Goal: Transaction & Acquisition: Book appointment/travel/reservation

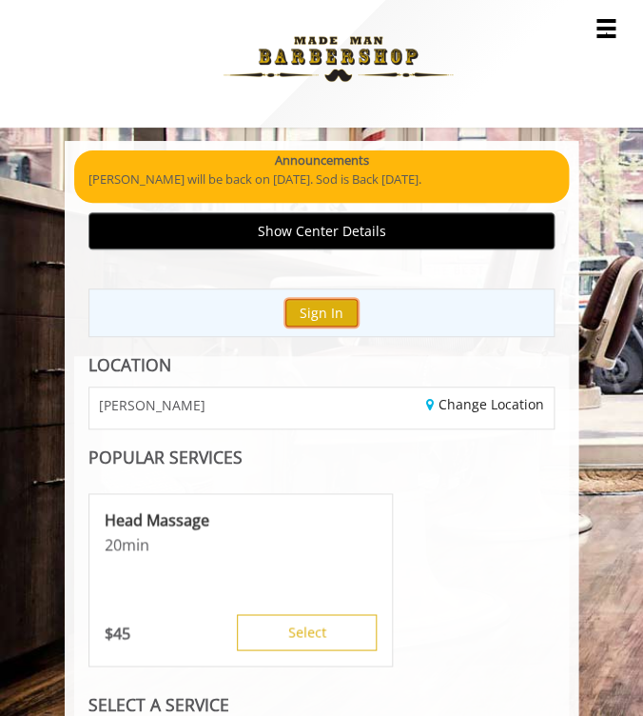
click at [322, 307] on button "Sign In" at bounding box center [322, 313] width 72 height 28
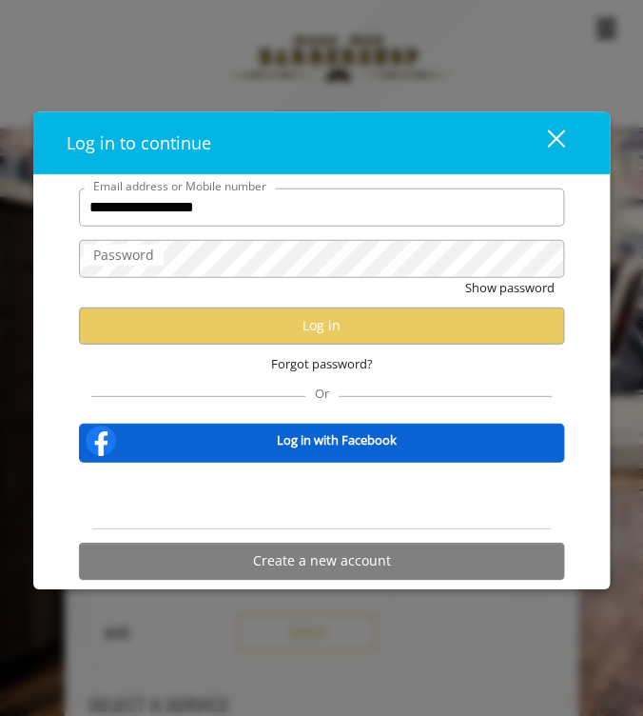
type input "**********"
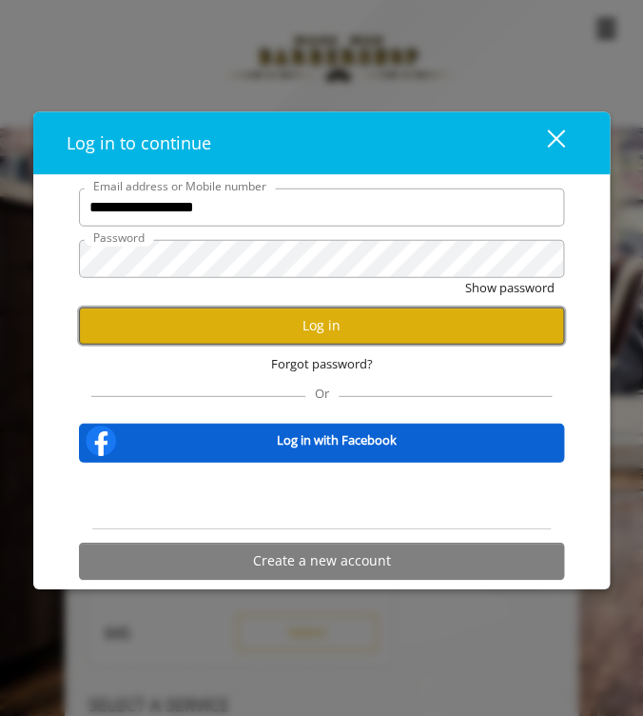
click at [277, 325] on button "Log in" at bounding box center [321, 325] width 485 height 37
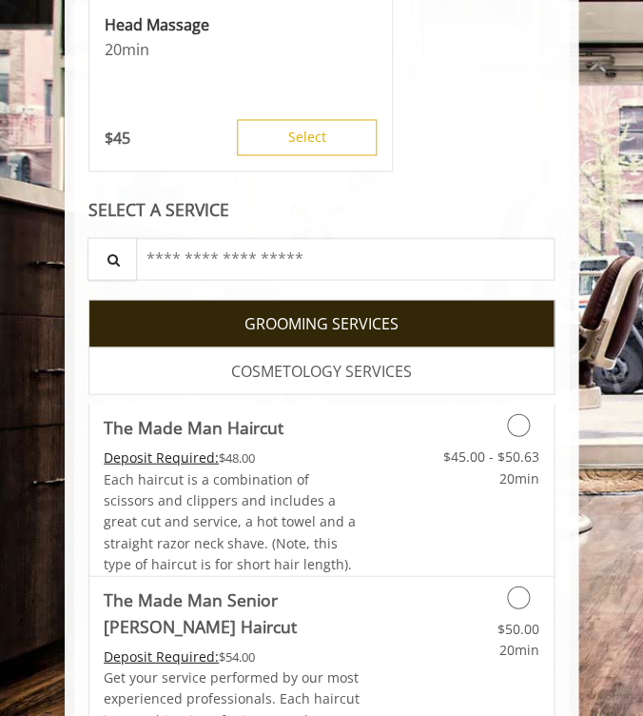
scroll to position [451, 0]
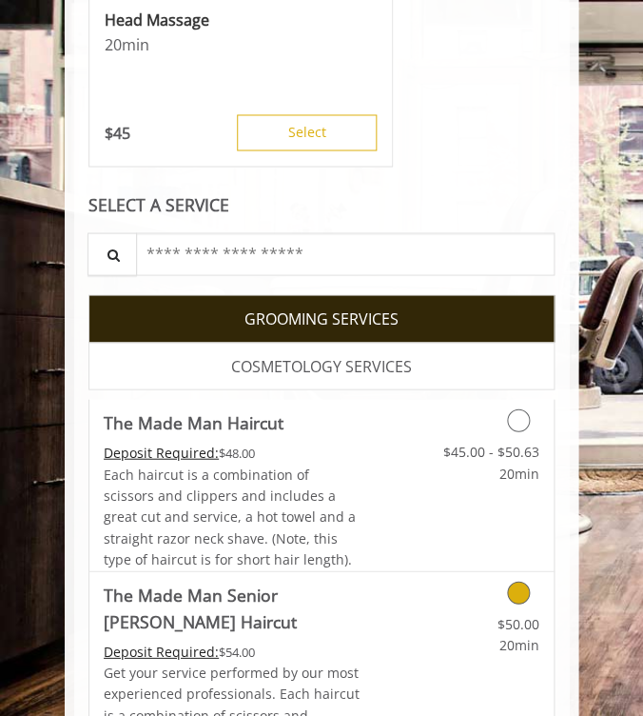
click at [525, 592] on icon "Grooming services" at bounding box center [518, 592] width 23 height 23
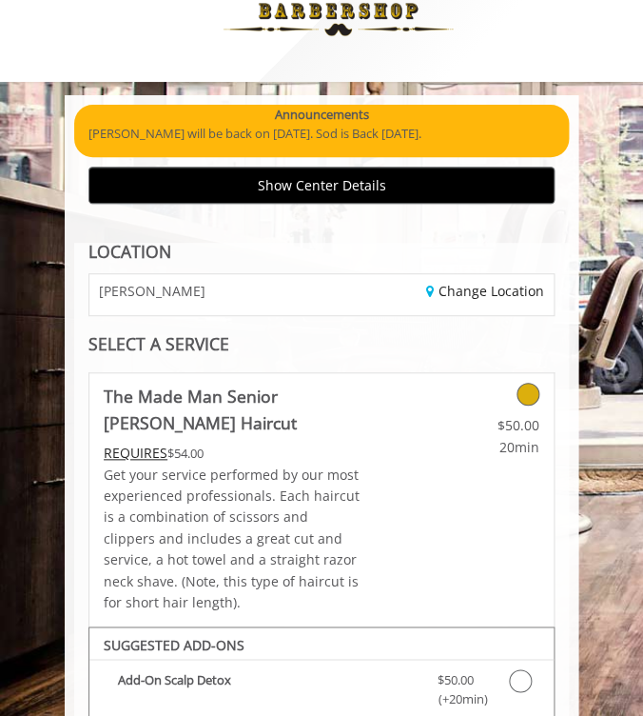
scroll to position [0, 0]
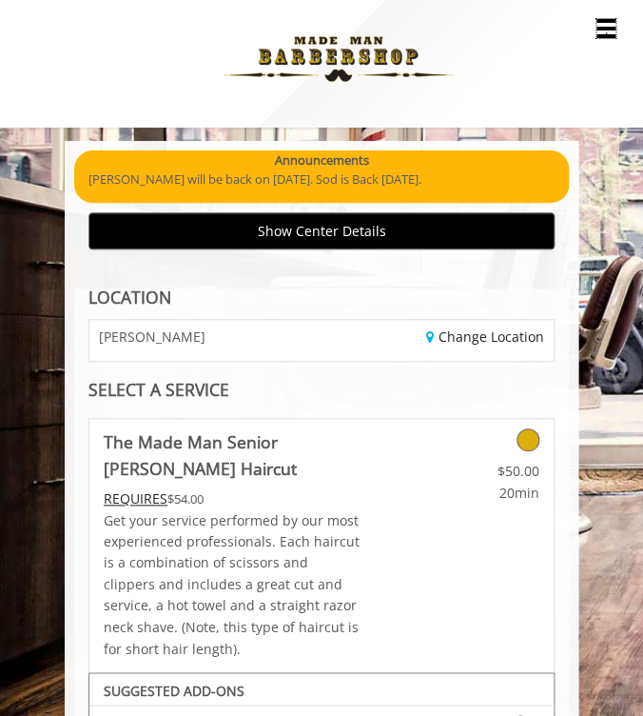
click at [609, 27] on button "Main Menu ." at bounding box center [606, 28] width 19 height 19
click at [501, 301] on link "*********" at bounding box center [341, 304] width 550 height 28
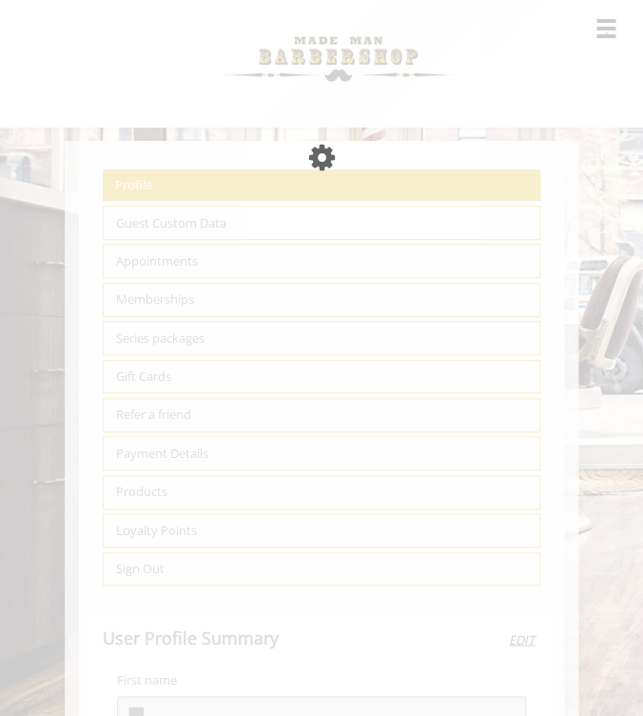
select select "***"
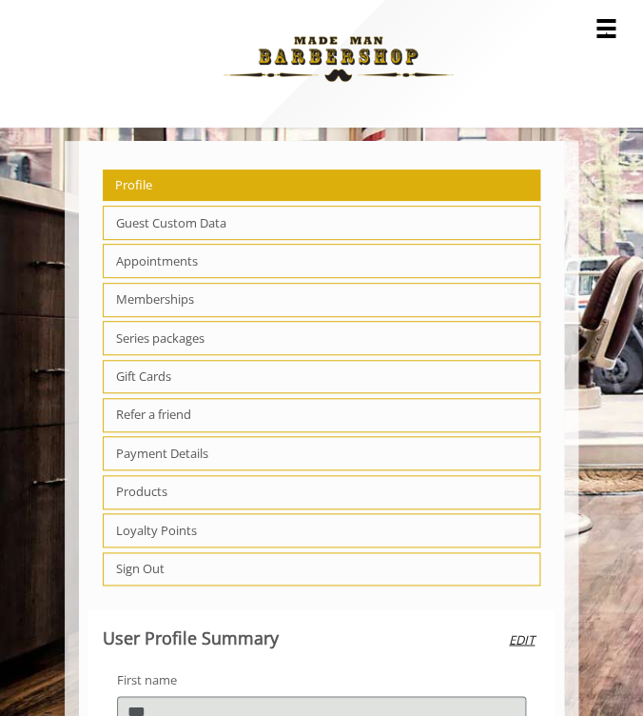
click at [94, 145] on link "Services" at bounding box center [341, 155] width 550 height 28
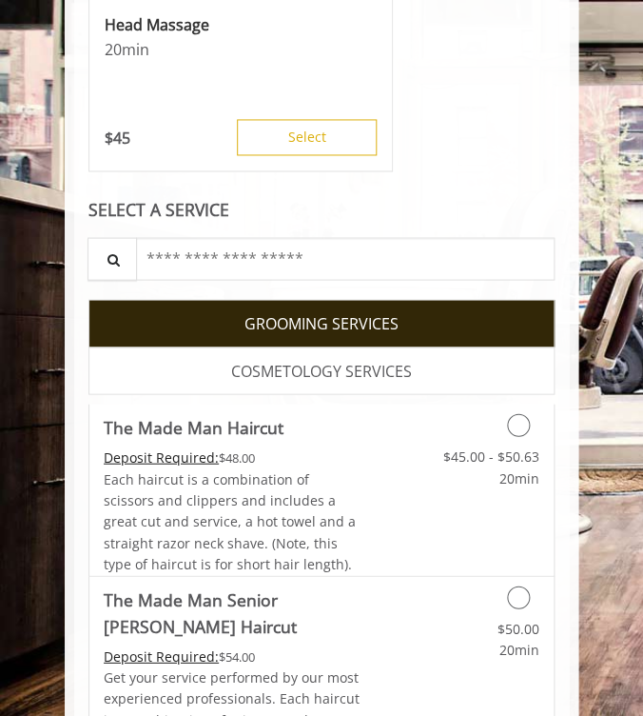
scroll to position [447, 0]
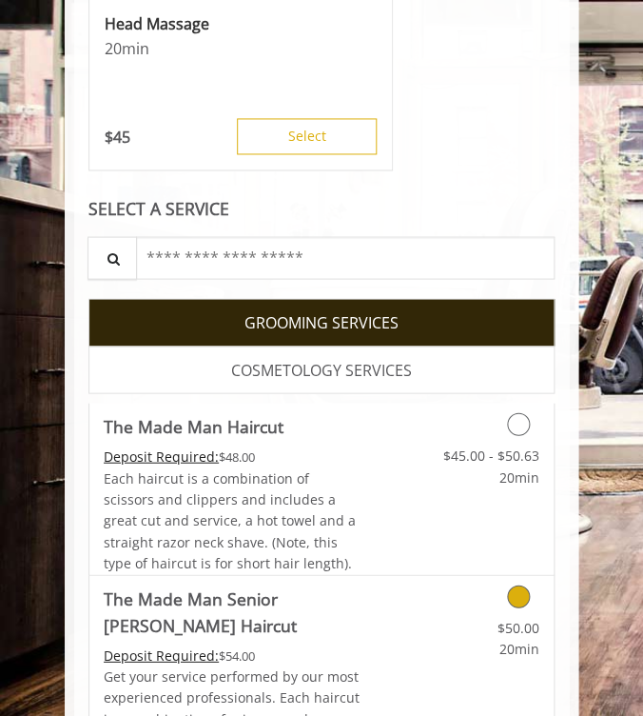
click at [522, 587] on icon "Grooming services" at bounding box center [518, 595] width 23 height 23
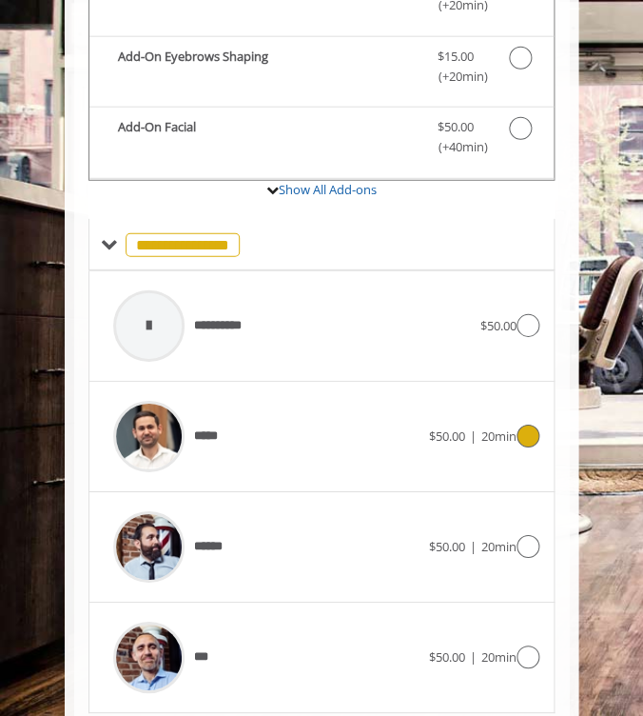
scroll to position [873, 0]
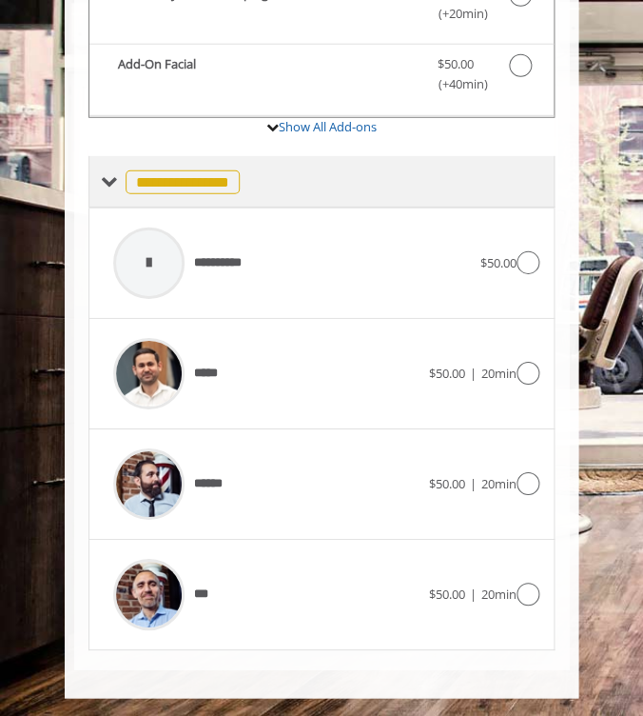
click at [116, 182] on span at bounding box center [109, 181] width 17 height 17
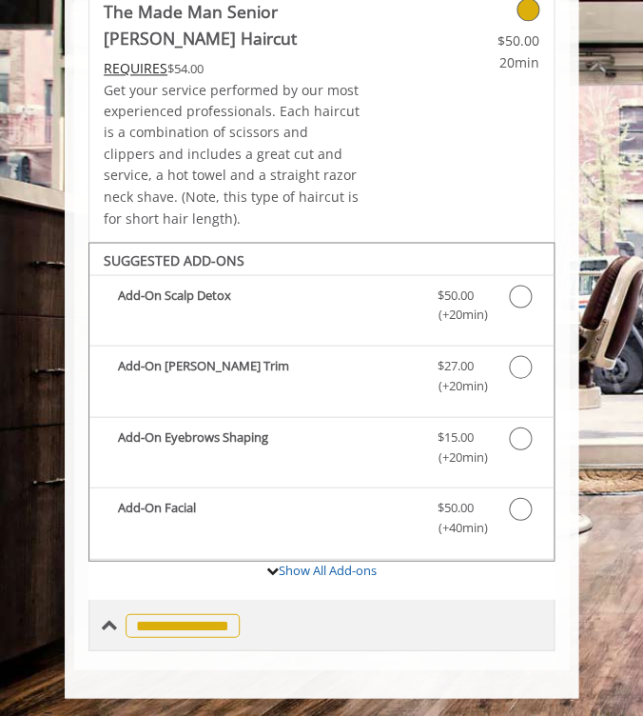
click at [114, 616] on span at bounding box center [109, 624] width 17 height 17
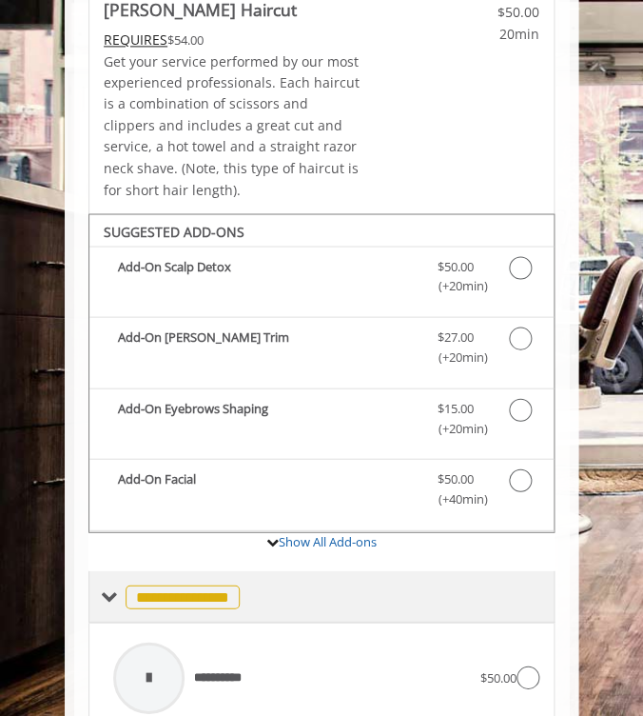
scroll to position [470, 0]
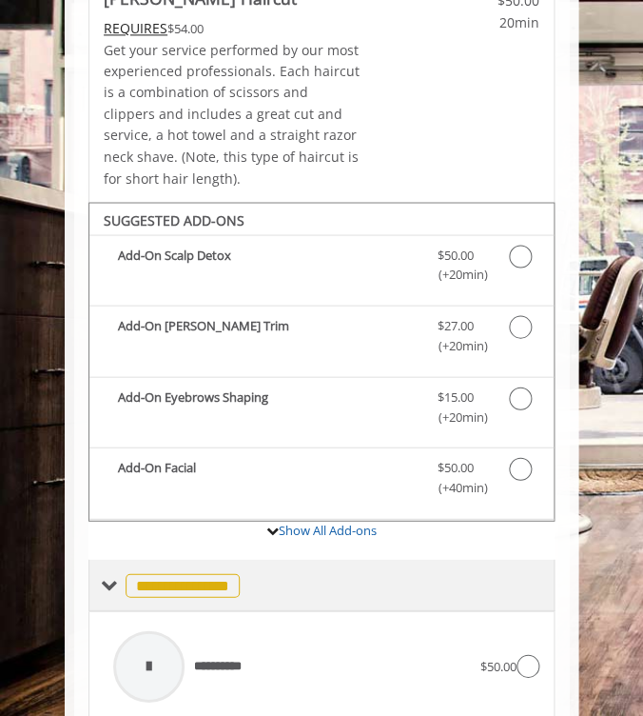
click at [170, 584] on span "**********" at bounding box center [183, 585] width 114 height 24
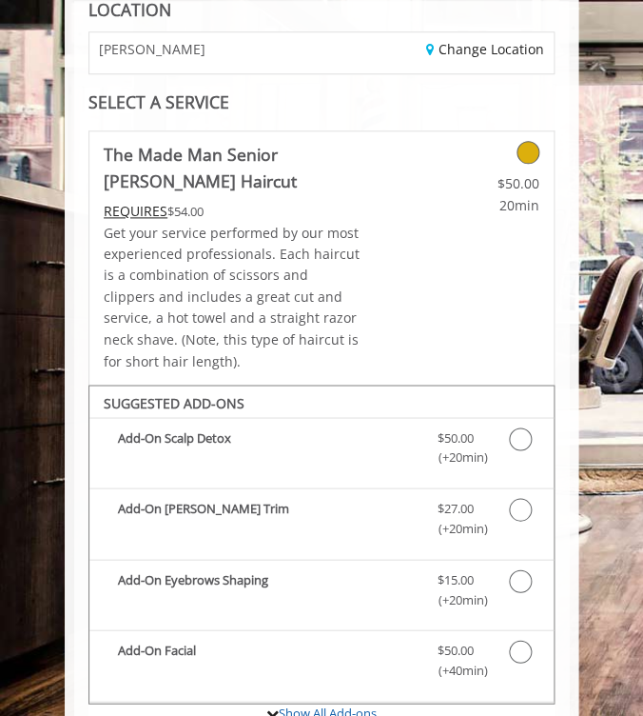
scroll to position [430, 0]
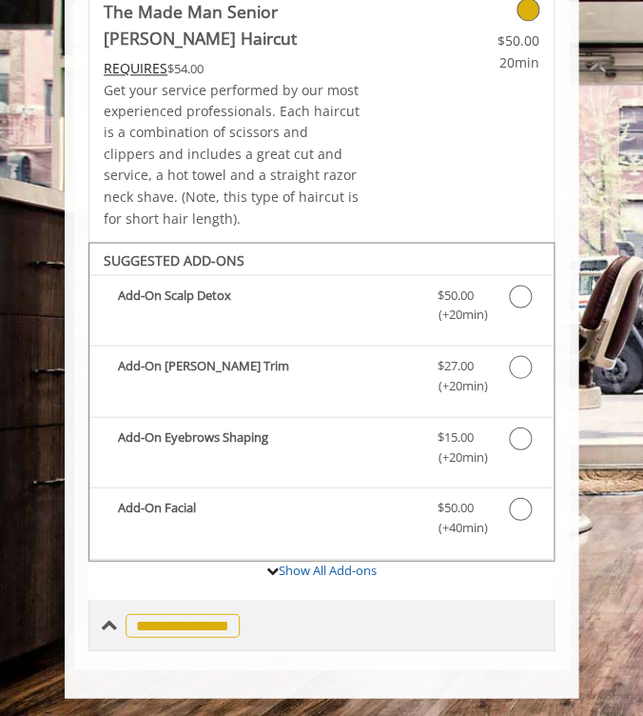
click at [190, 623] on span "**********" at bounding box center [183, 625] width 114 height 24
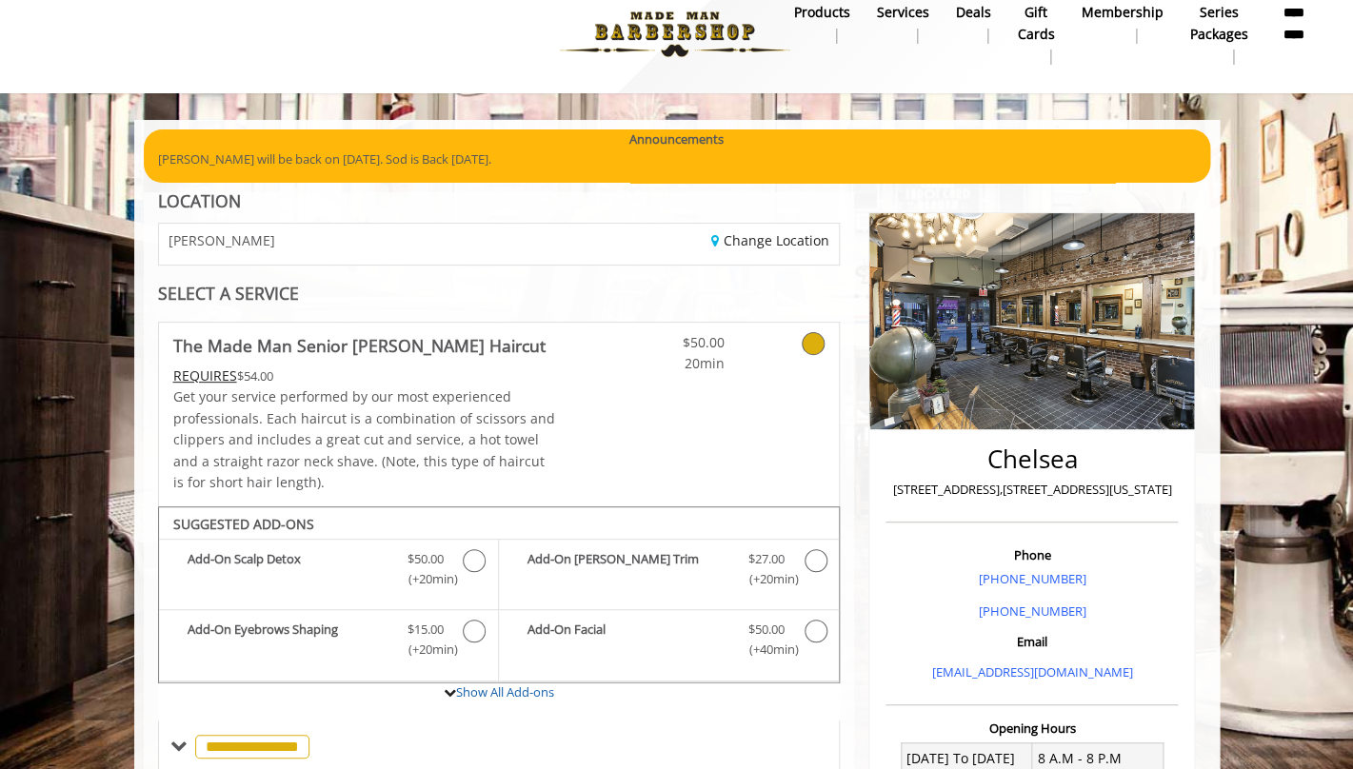
scroll to position [0, 0]
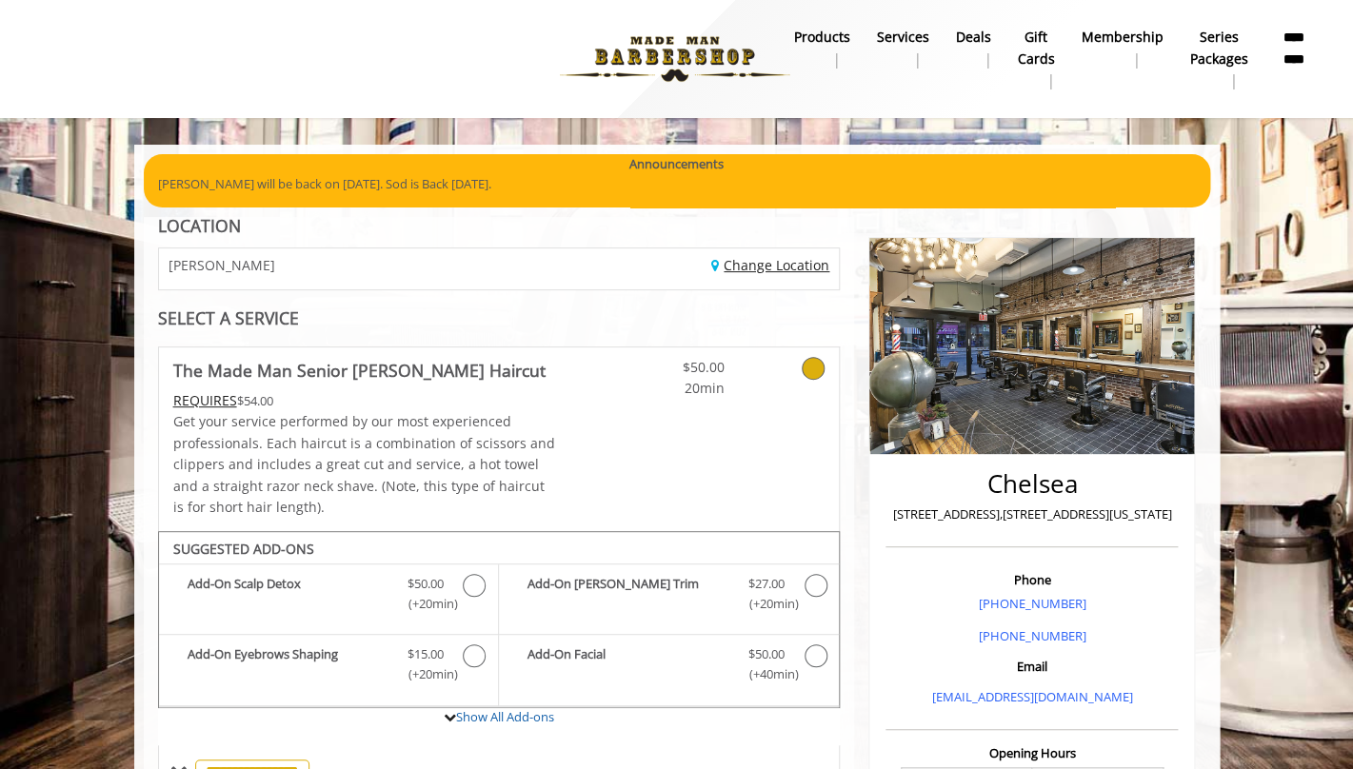
click at [643, 261] on link "Change Location" at bounding box center [770, 265] width 118 height 18
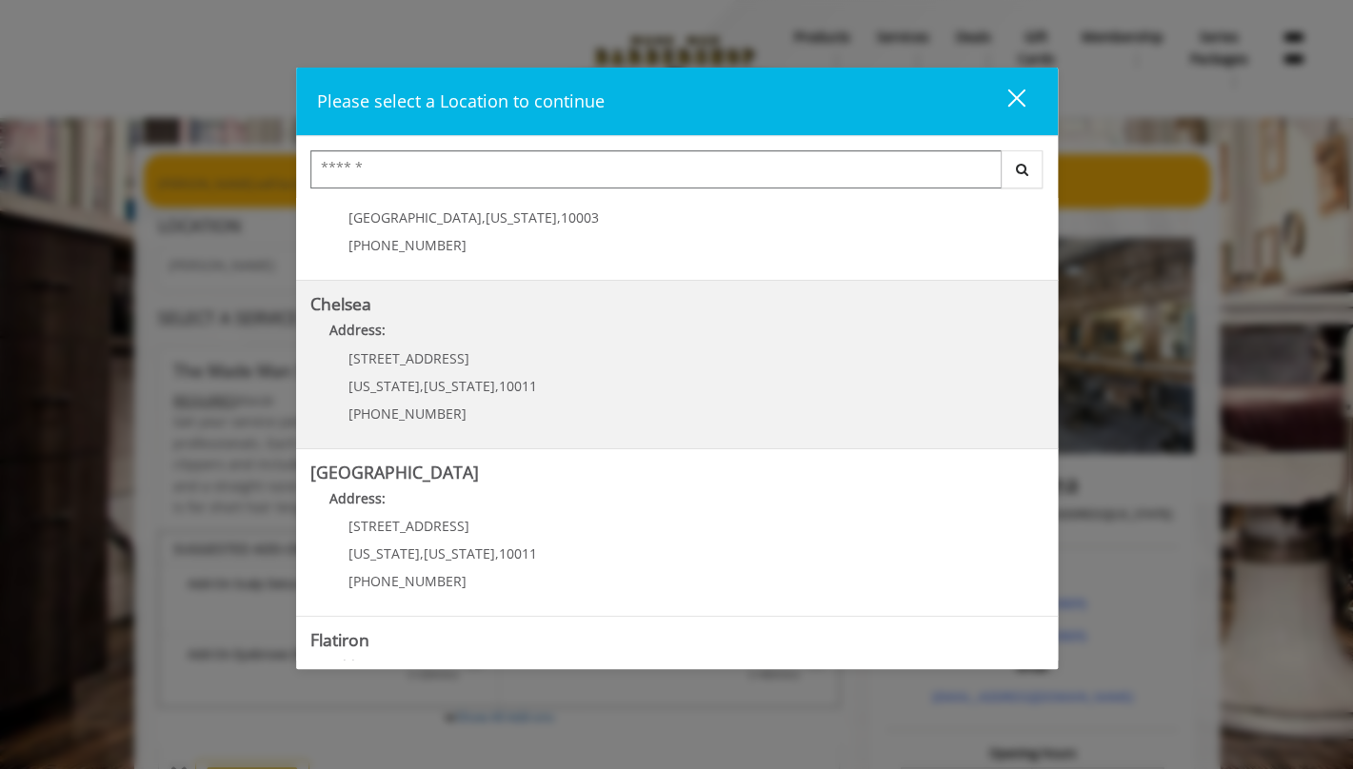
scroll to position [98, 0]
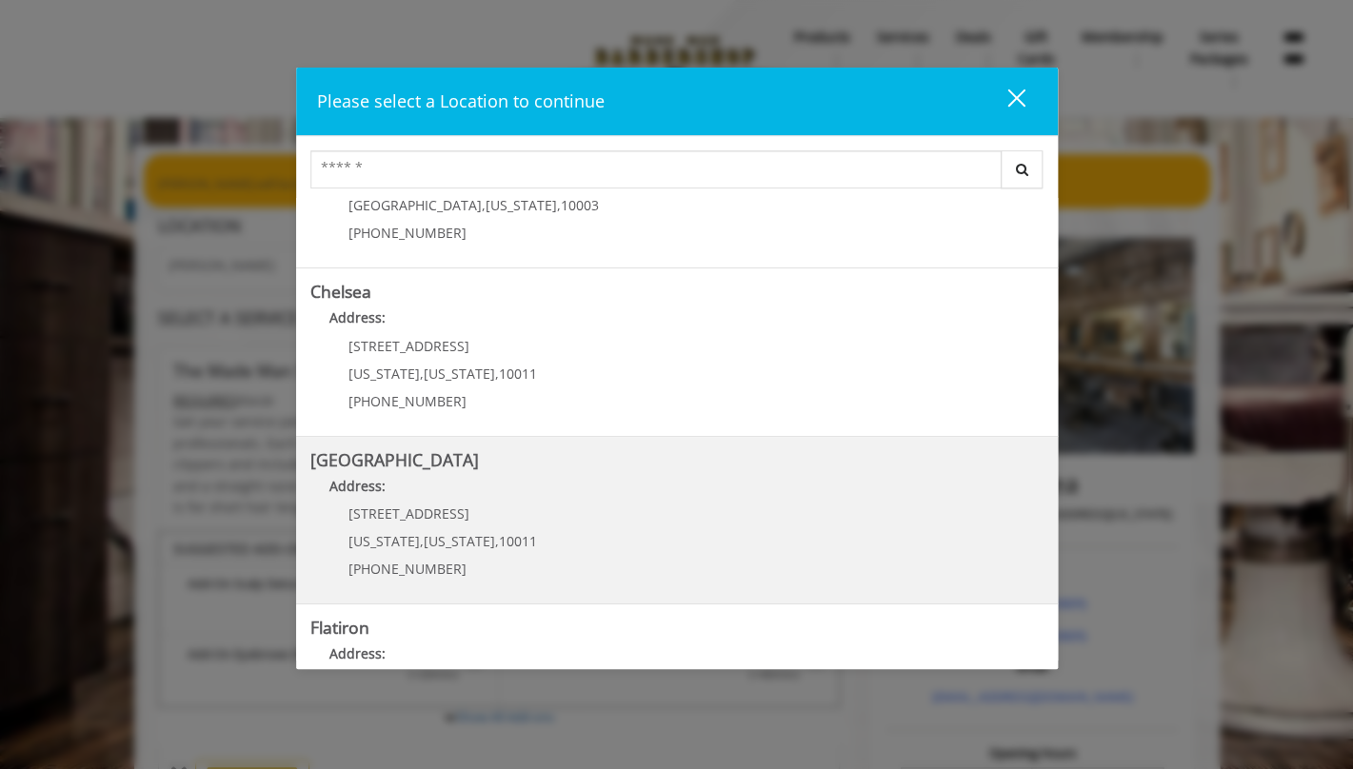
click at [512, 512] on p "267 W 15th St" at bounding box center [442, 513] width 188 height 14
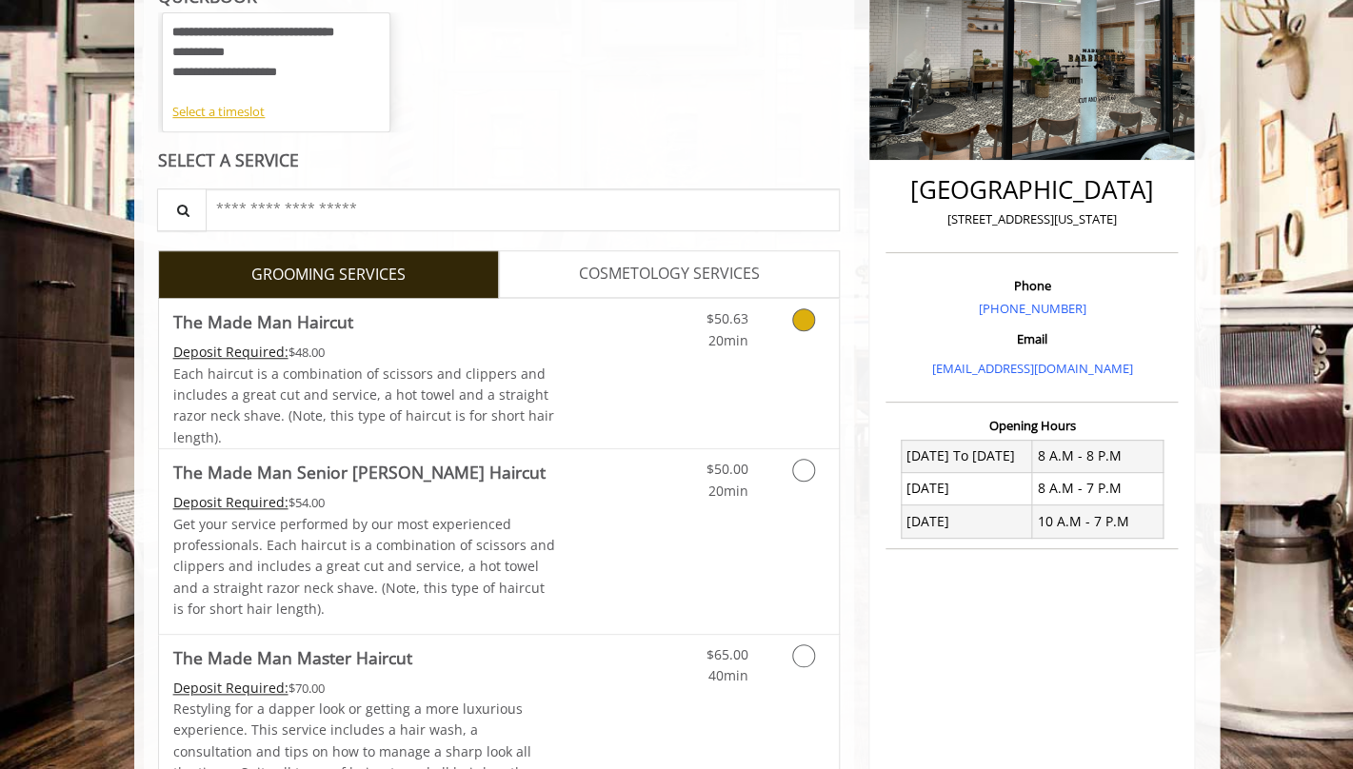
scroll to position [338, 0]
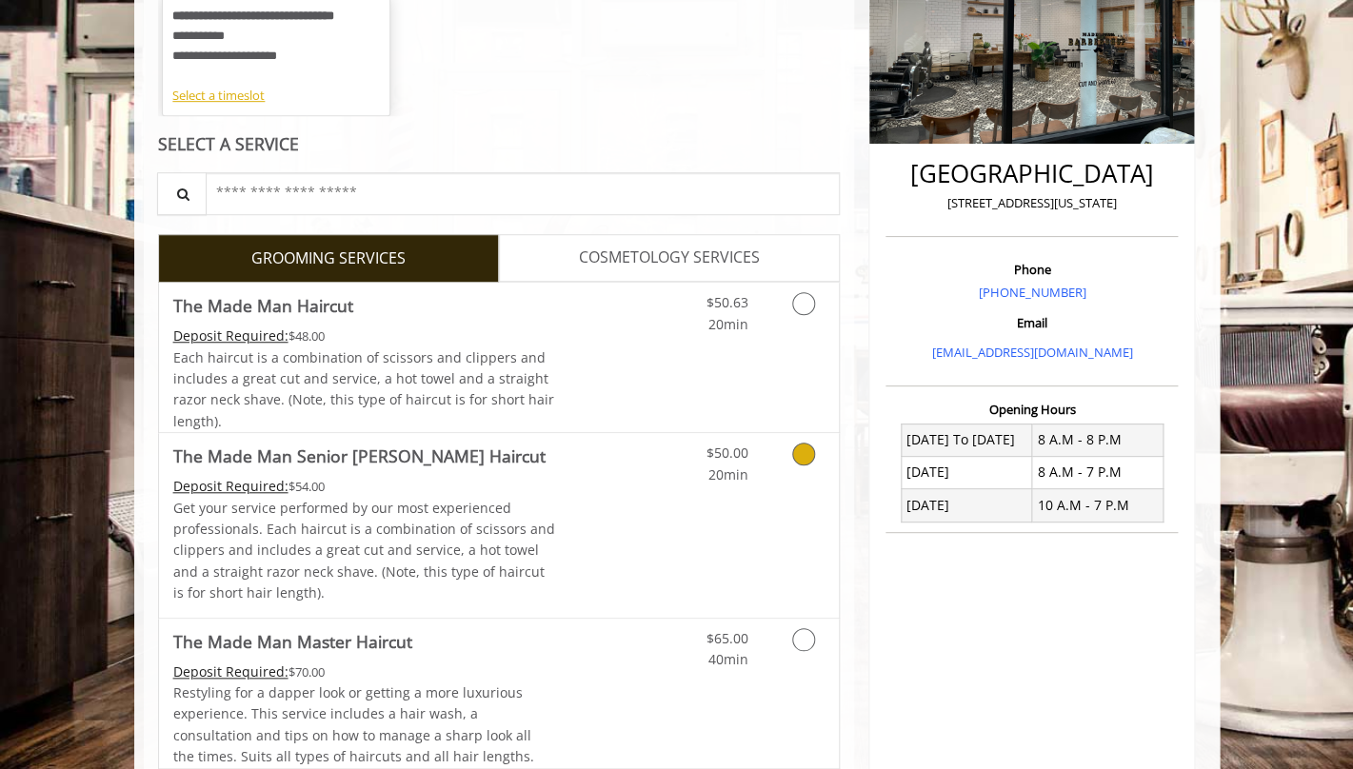
click at [794, 451] on icon "Grooming services" at bounding box center [803, 454] width 23 height 23
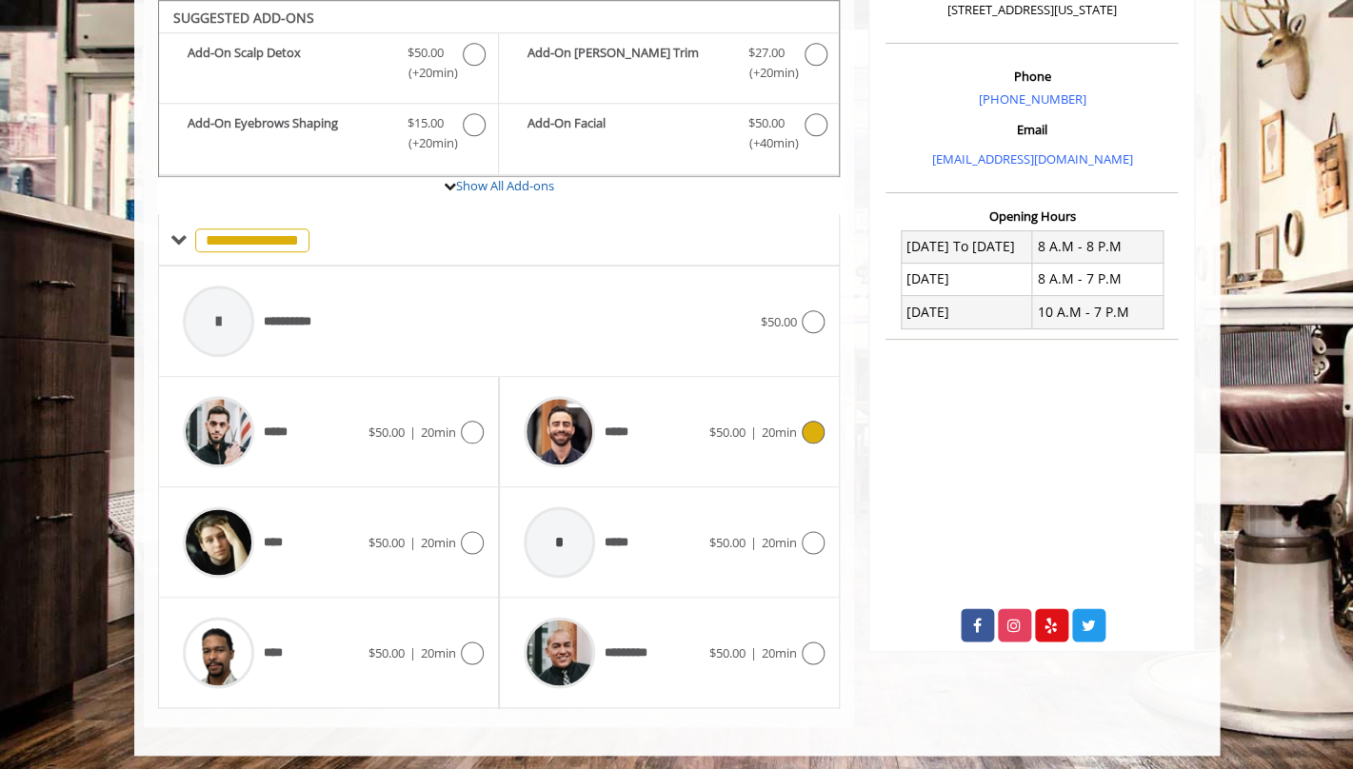
scroll to position [537, 0]
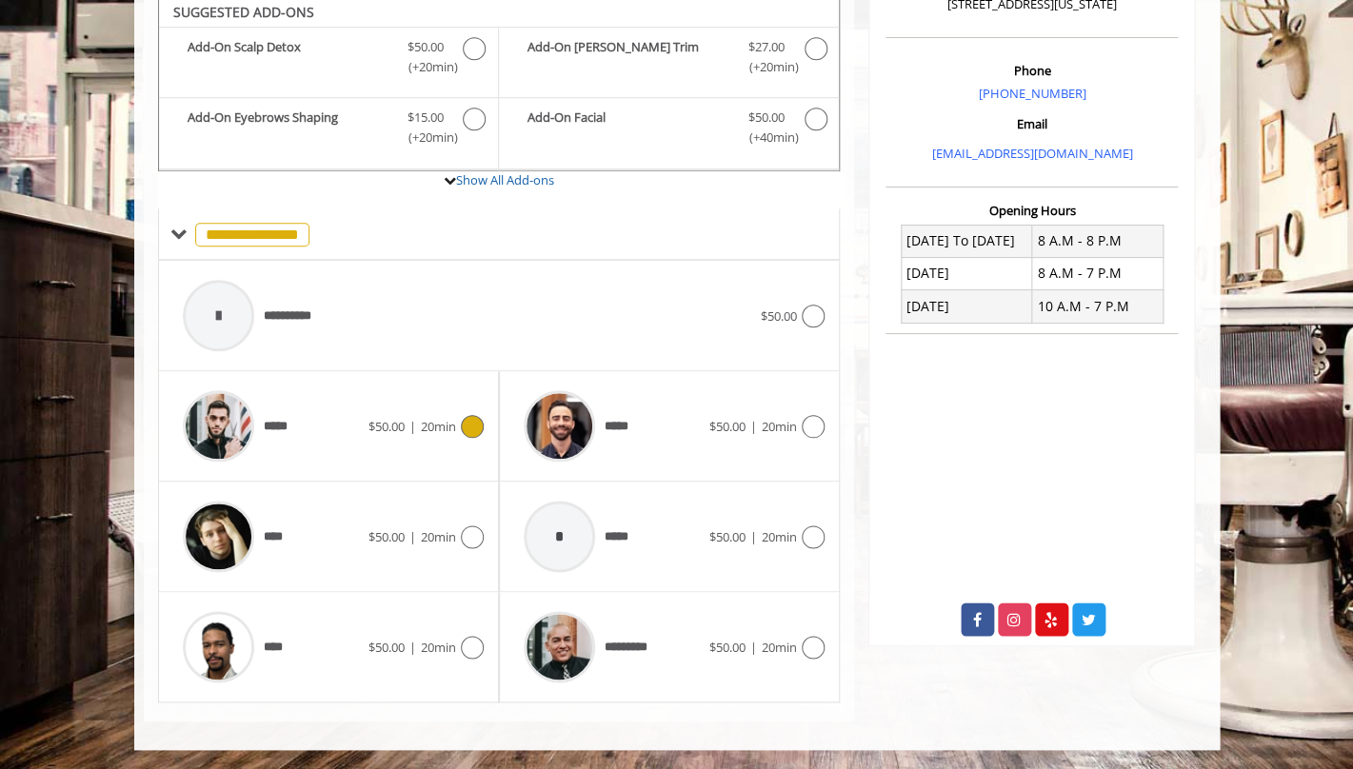
click at [480, 421] on icon at bounding box center [472, 426] width 23 height 23
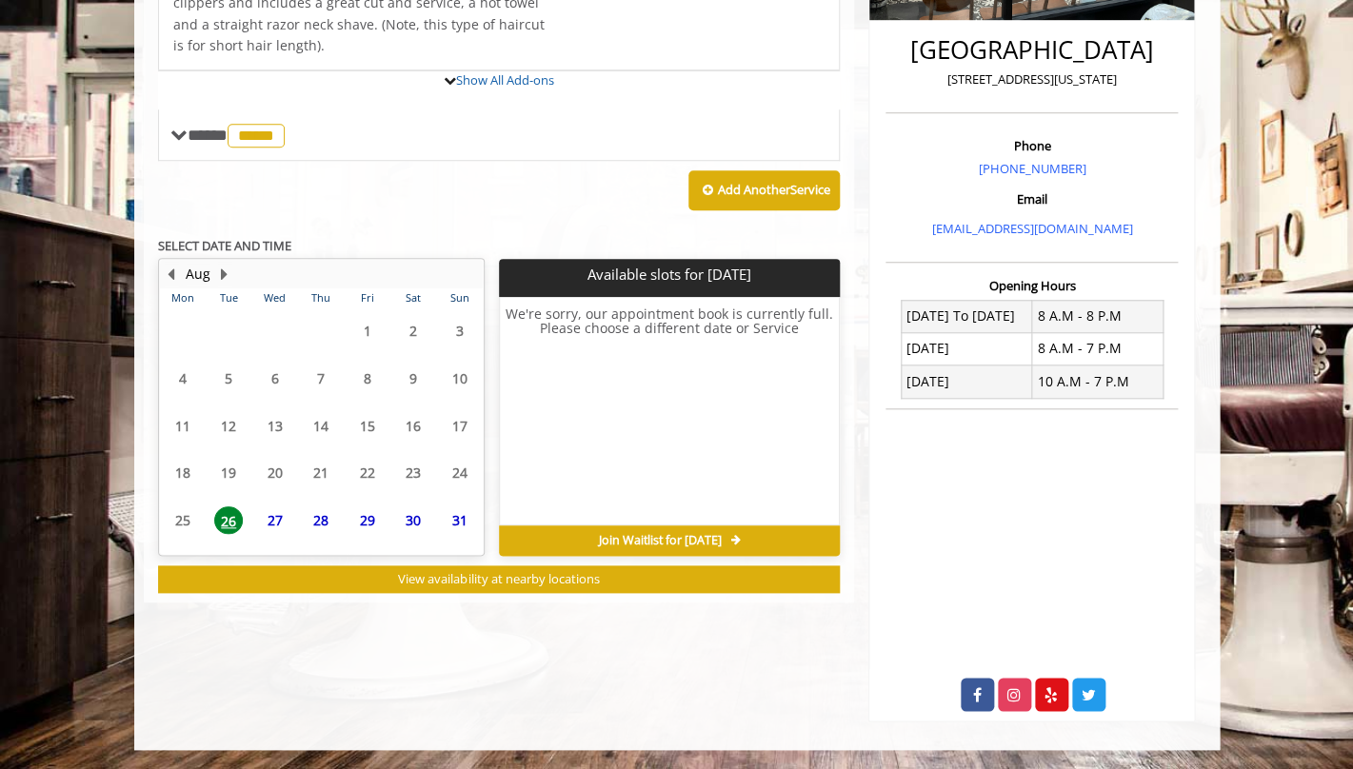
scroll to position [516, 0]
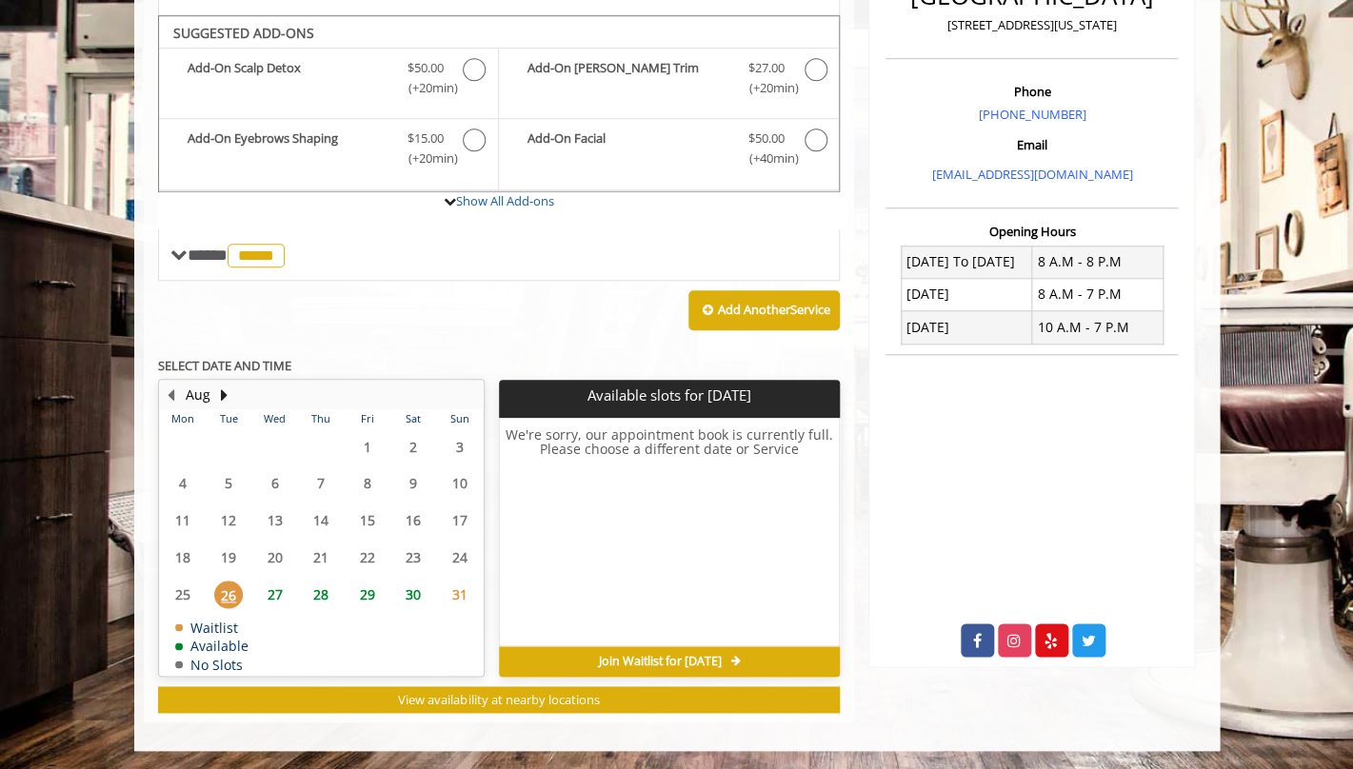
click at [370, 591] on span "29" at bounding box center [367, 595] width 29 height 28
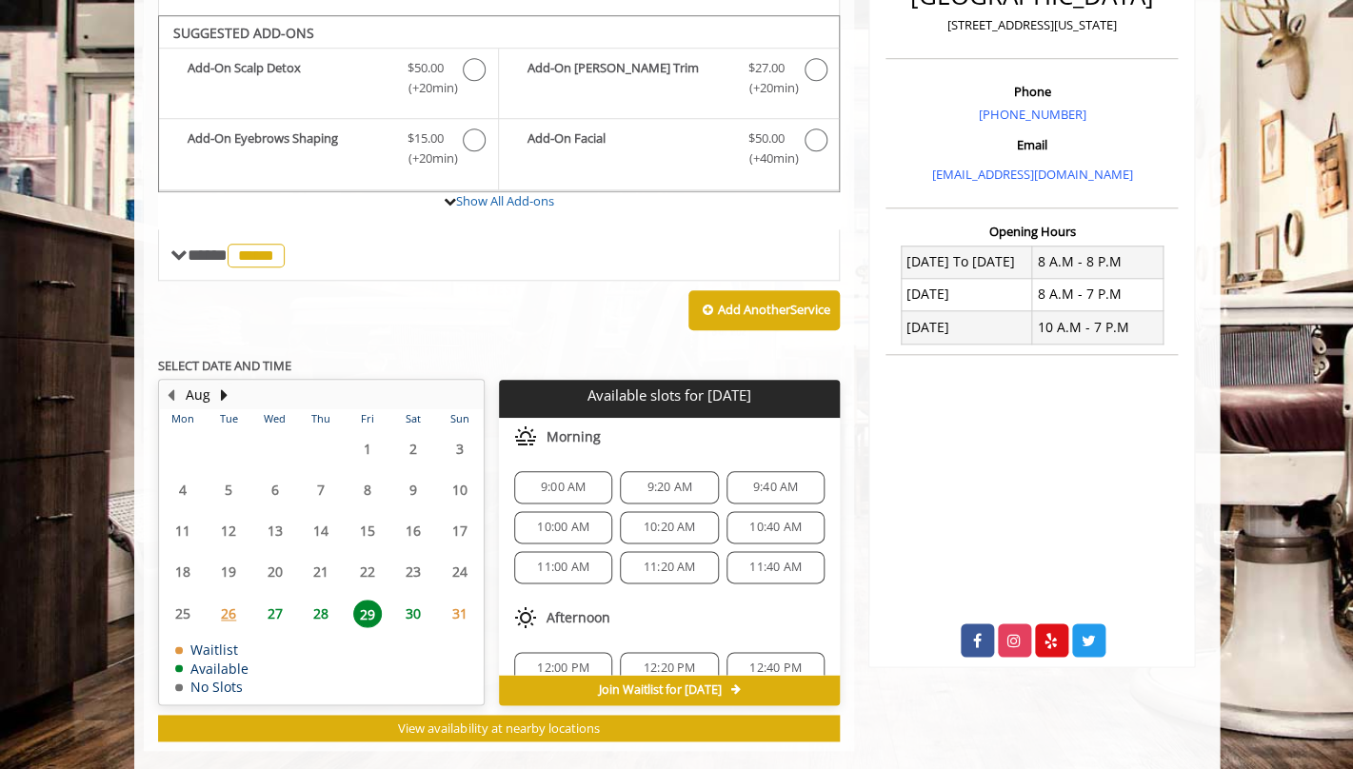
scroll to position [544, 0]
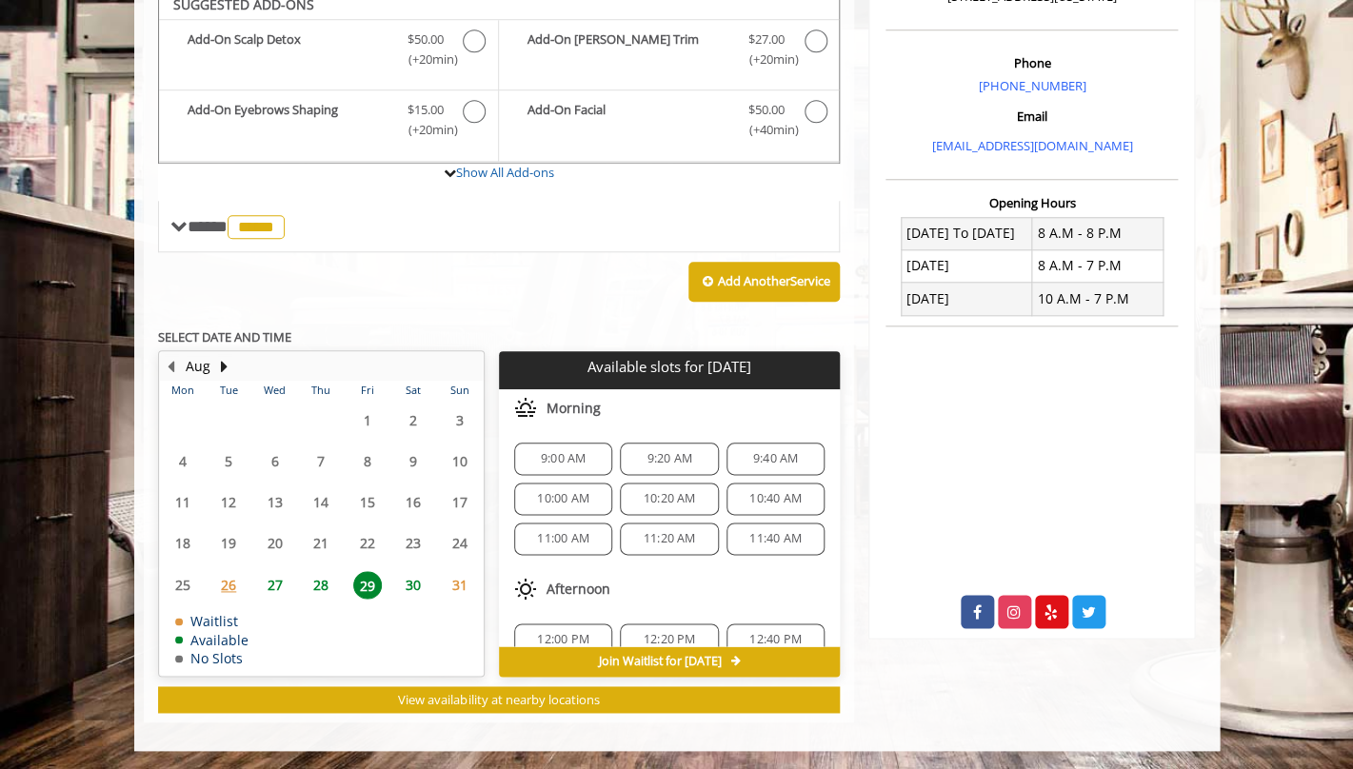
click at [636, 494] on span "10:20 AM" at bounding box center [668, 498] width 81 height 15
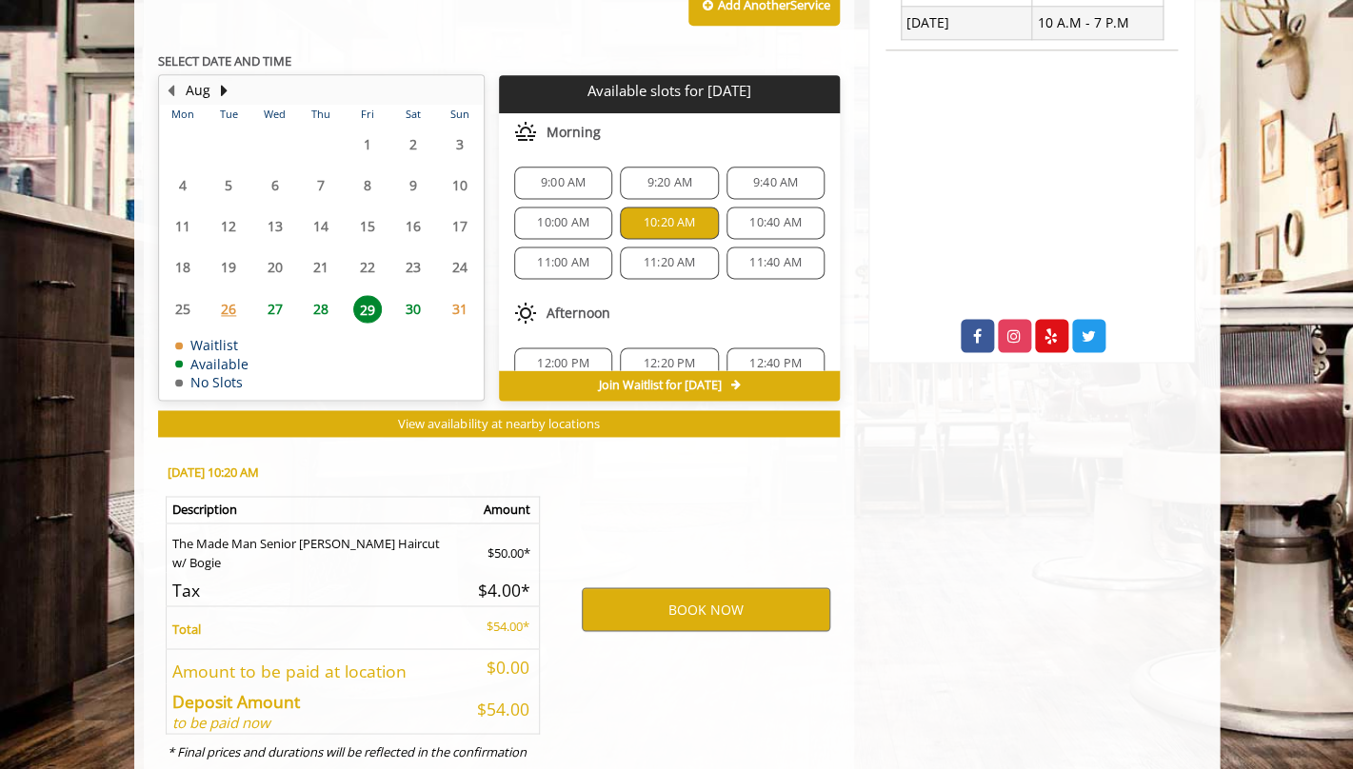
scroll to position [889, 0]
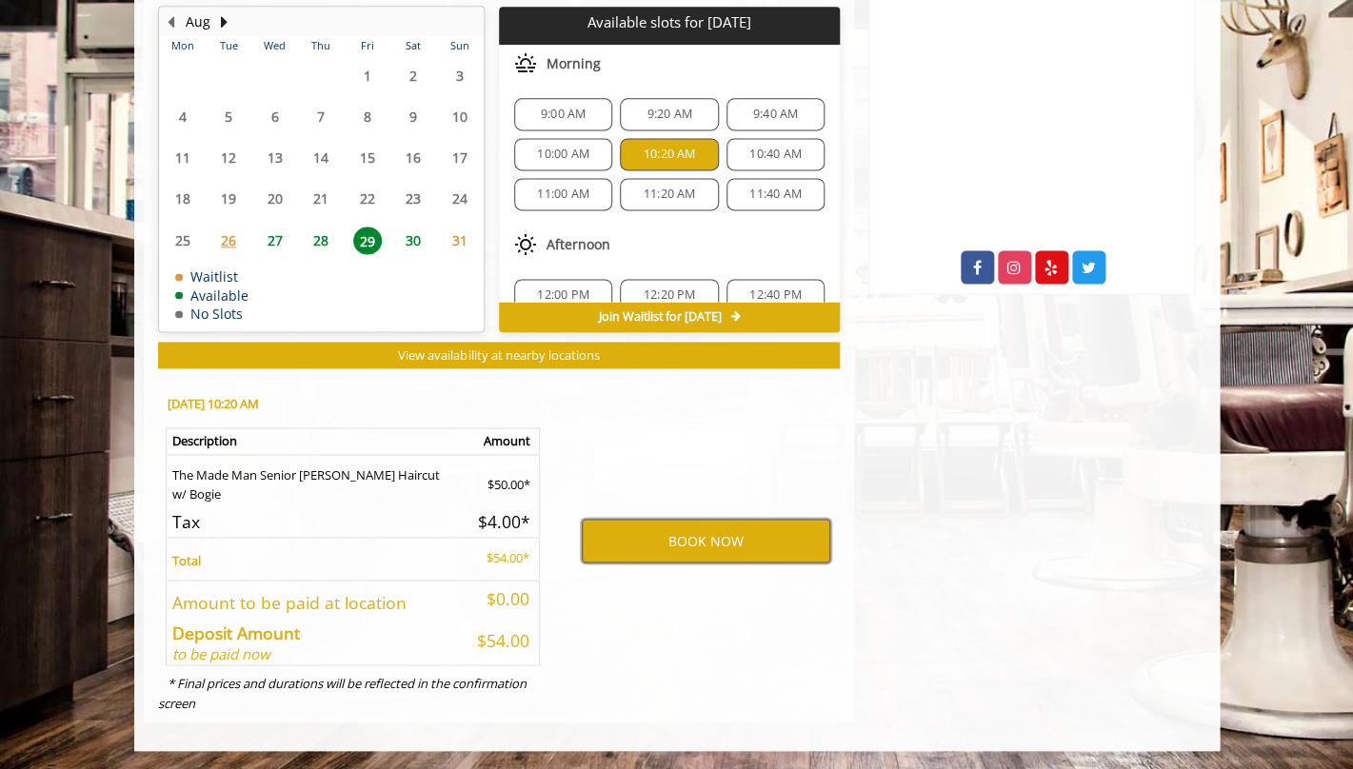
click at [643, 537] on button "BOOK NOW" at bounding box center [706, 541] width 248 height 44
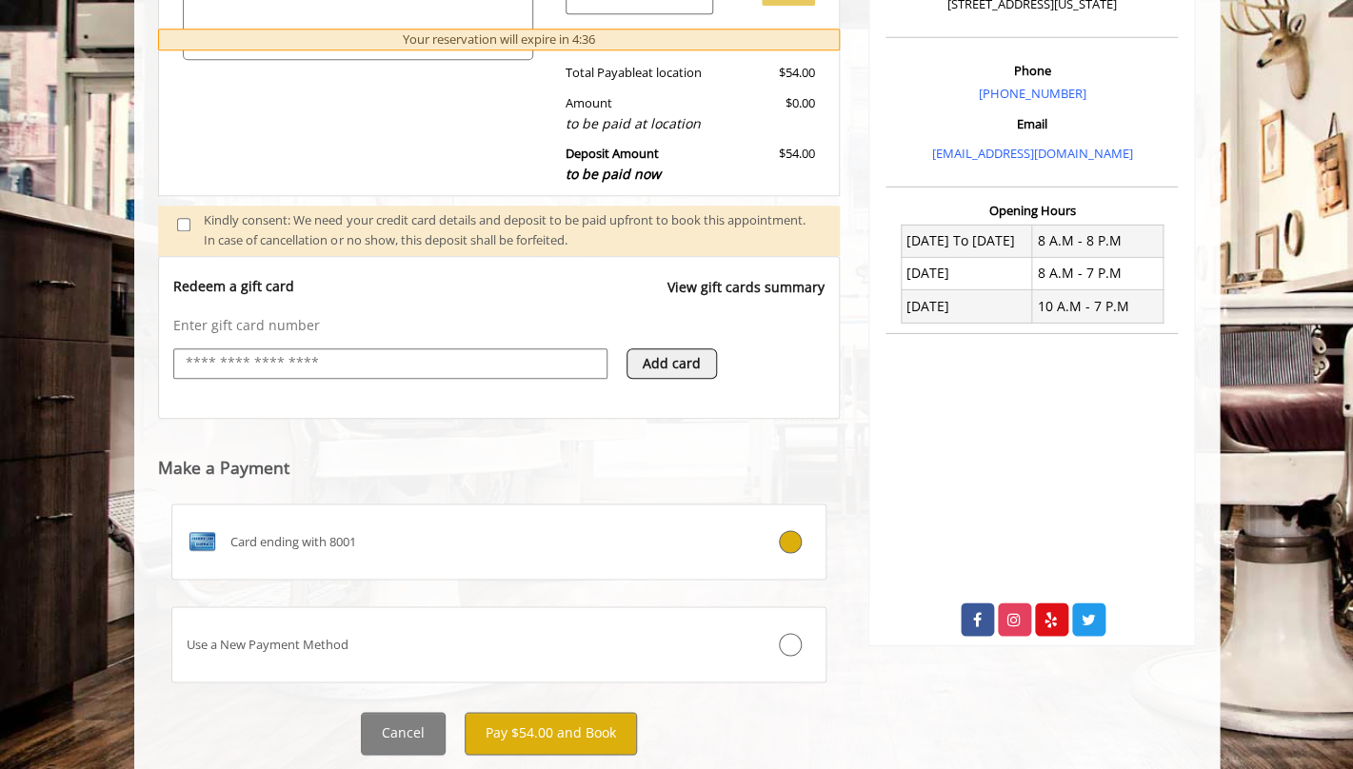
scroll to position [542, 0]
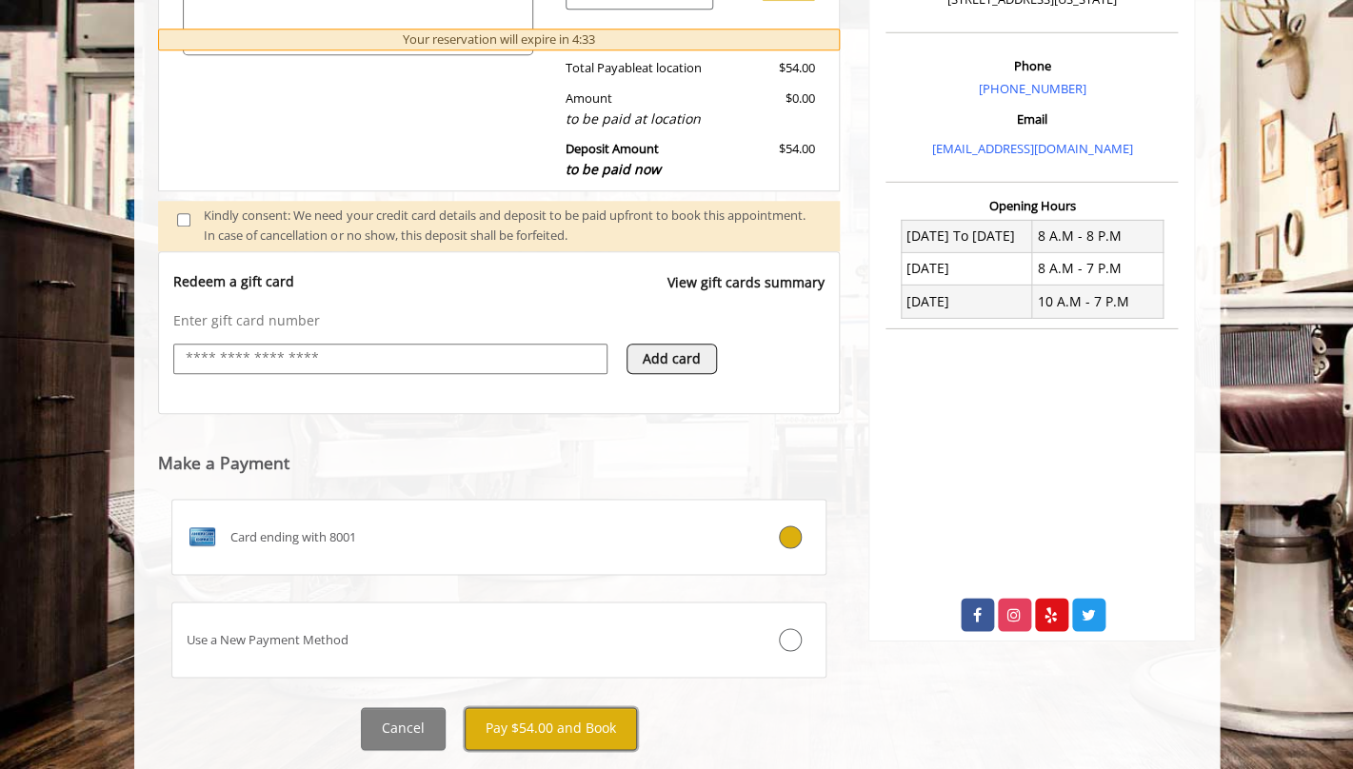
click at [546, 707] on button "Pay $54.00 and Book" at bounding box center [551, 728] width 172 height 43
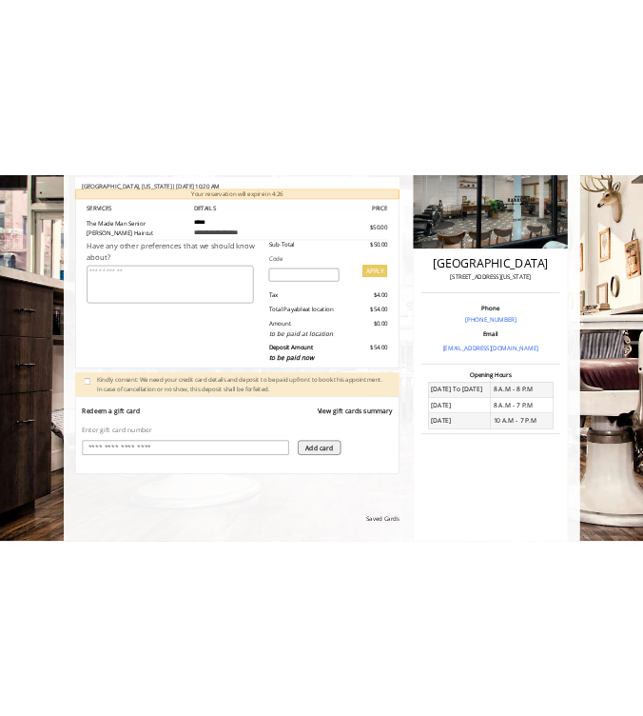
scroll to position [0, 0]
